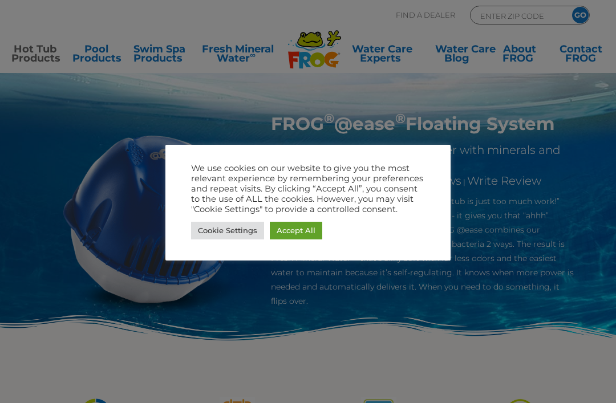
click at [300, 234] on link "Accept All" at bounding box center [296, 231] width 52 height 18
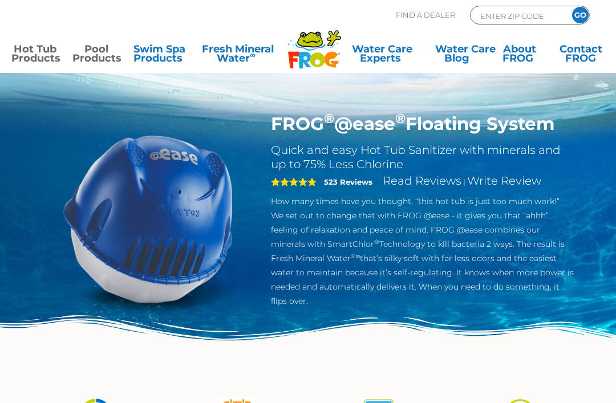
click at [103, 48] on link "Pool Products" at bounding box center [95, 55] width 47 height 23
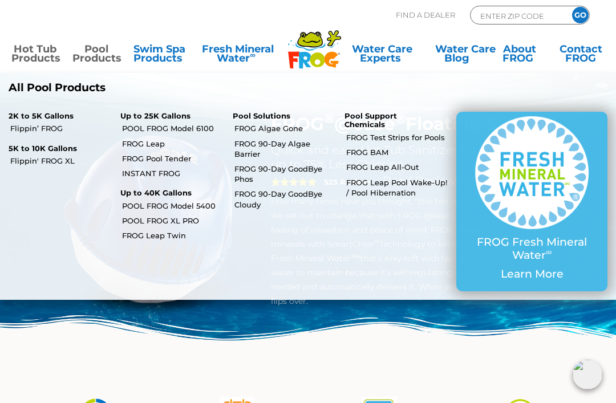
click at [202, 127] on link "POOL FROG Model 6100" at bounding box center [172, 128] width 101 height 10
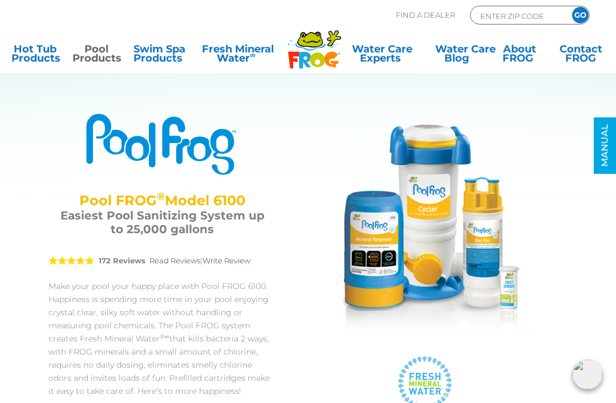
scroll to position [5, 0]
click at [241, 52] on link "Fresh Mineral Water ∞" at bounding box center [237, 55] width 87 height 23
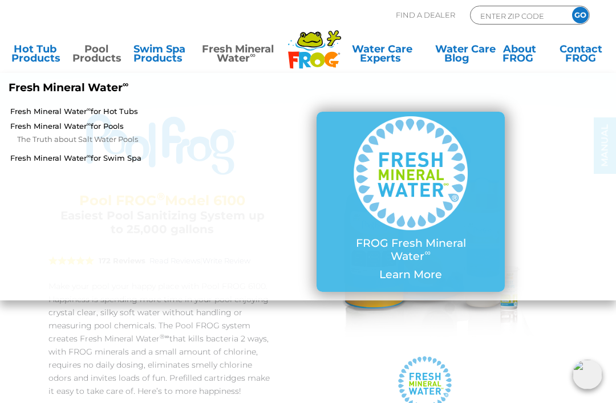
click at [97, 53] on link "Pool Products" at bounding box center [95, 55] width 47 height 23
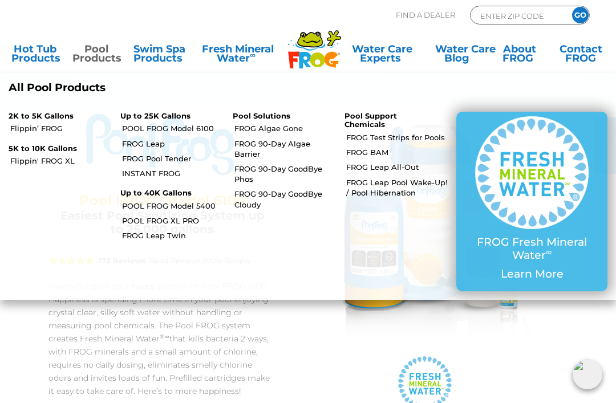
click at [207, 201] on link "POOL FROG Model 5400" at bounding box center [172, 206] width 101 height 10
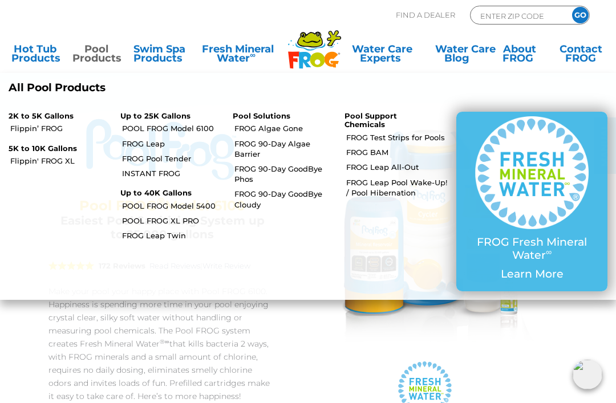
scroll to position [42, 0]
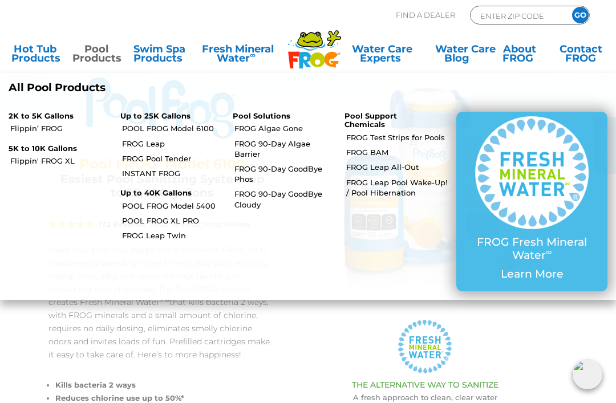
click at [151, 155] on link "FROG Pool Tender" at bounding box center [172, 158] width 101 height 10
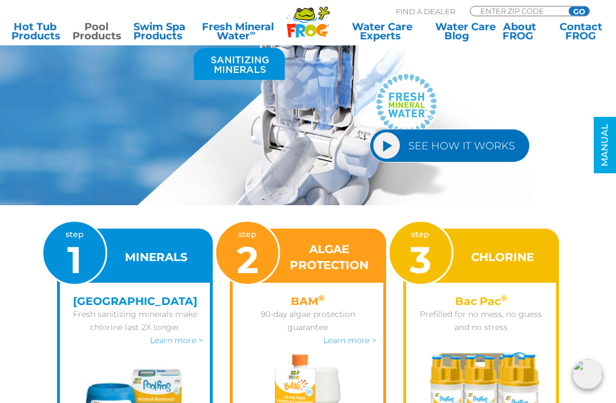
scroll to position [1082, 0]
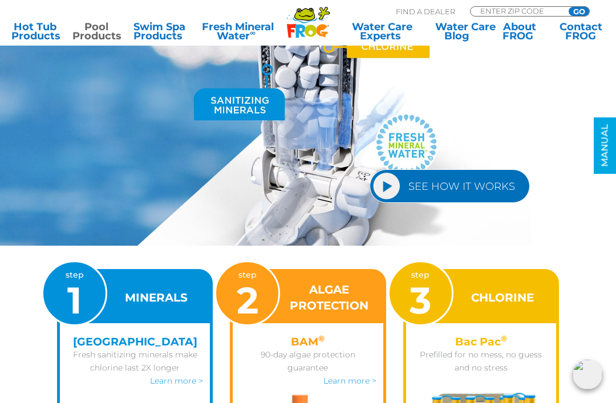
click at [392, 180] on link "SEE HOW IT WORKS" at bounding box center [449, 186] width 160 height 34
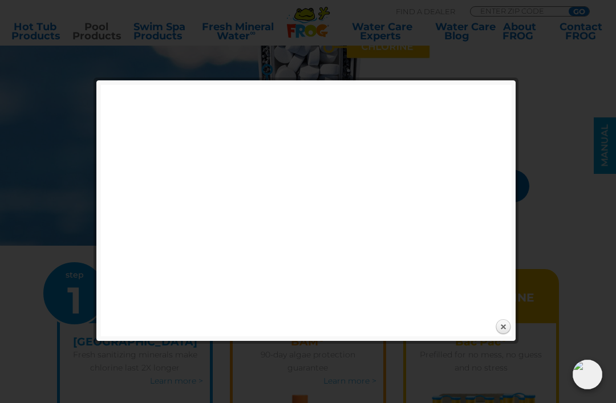
click at [501, 330] on link "Close" at bounding box center [502, 327] width 17 height 17
